Goal: Information Seeking & Learning: Check status

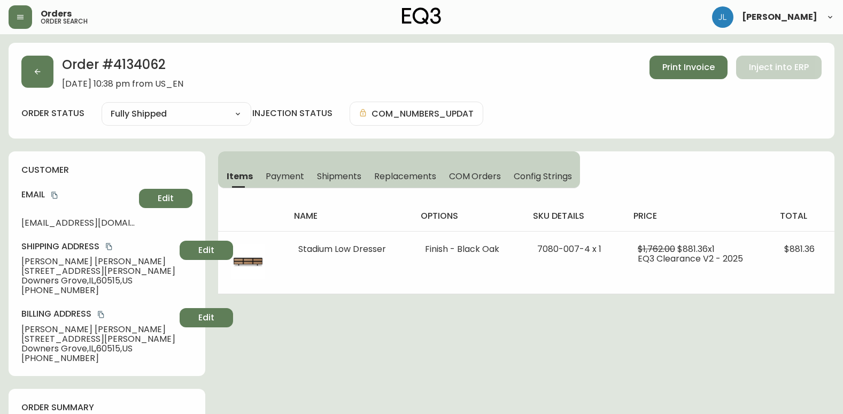
select select "FULLY_SHIPPED"
click at [35, 73] on icon "button" at bounding box center [37, 71] width 9 height 9
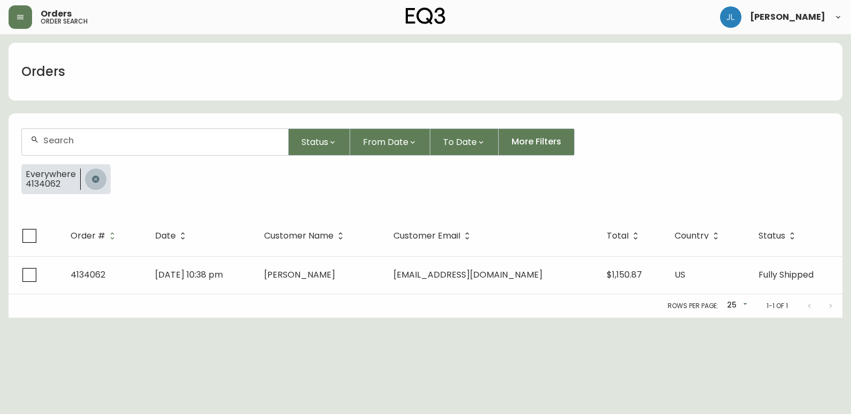
click at [95, 184] on button "button" at bounding box center [95, 178] width 21 height 21
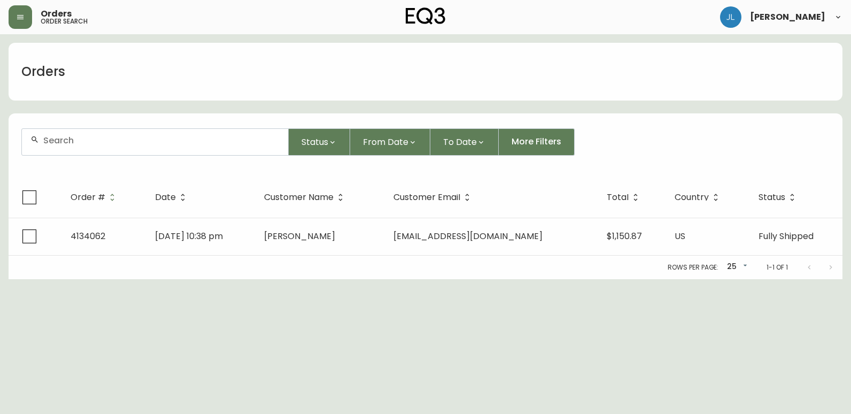
click at [109, 143] on input "text" at bounding box center [161, 140] width 236 height 10
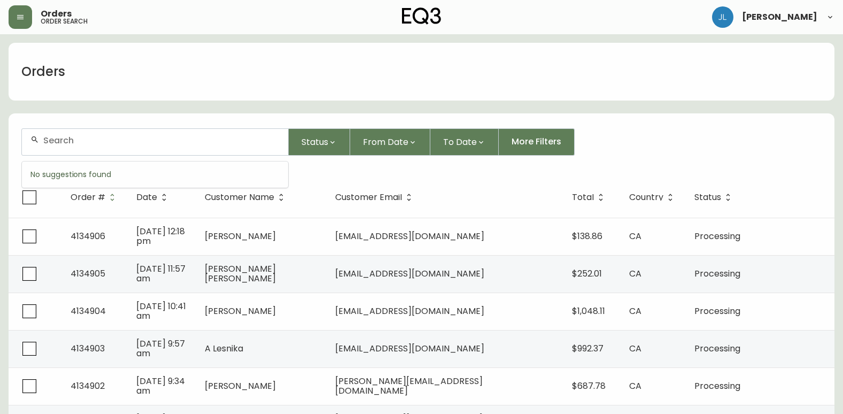
paste input "[EMAIL_ADDRESS][DOMAIN_NAME]"
type input "[EMAIL_ADDRESS][DOMAIN_NAME]"
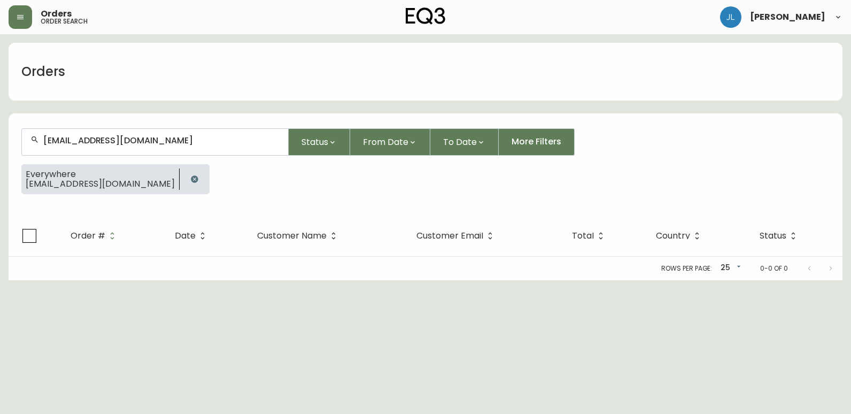
click at [28, 280] on html "Orders order search [PERSON_NAME] Orders [EMAIL_ADDRESS][DOMAIN_NAME] Status Fr…" at bounding box center [425, 140] width 851 height 280
click at [191, 182] on icon "button" at bounding box center [194, 178] width 7 height 7
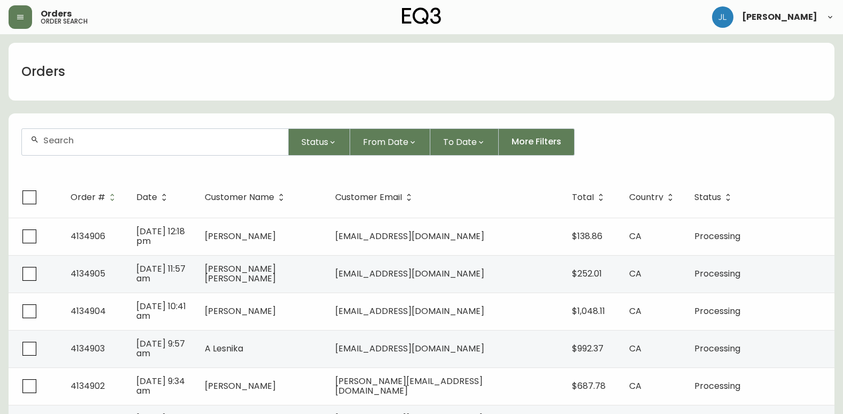
click at [132, 146] on div at bounding box center [155, 142] width 266 height 26
paste input "Hacktacular"
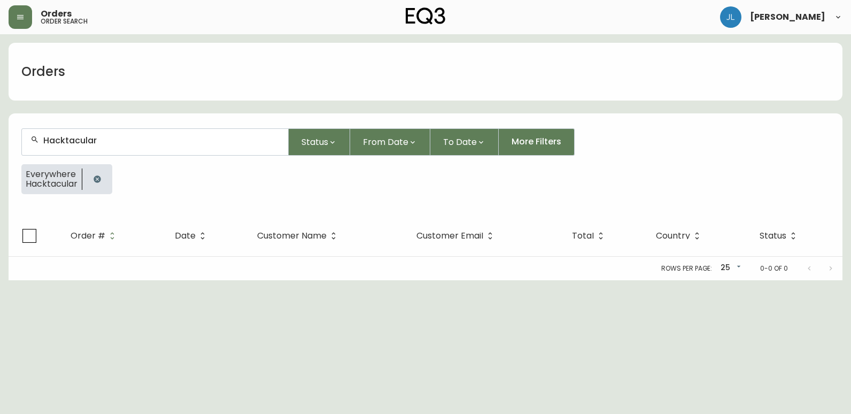
type input "Hacktacular"
click at [98, 175] on icon "button" at bounding box center [97, 179] width 9 height 9
